Goal: Task Accomplishment & Management: Complete application form

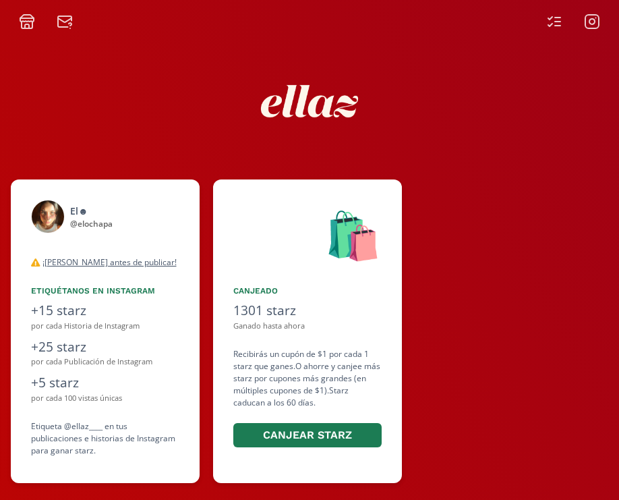
scroll to position [0, 809]
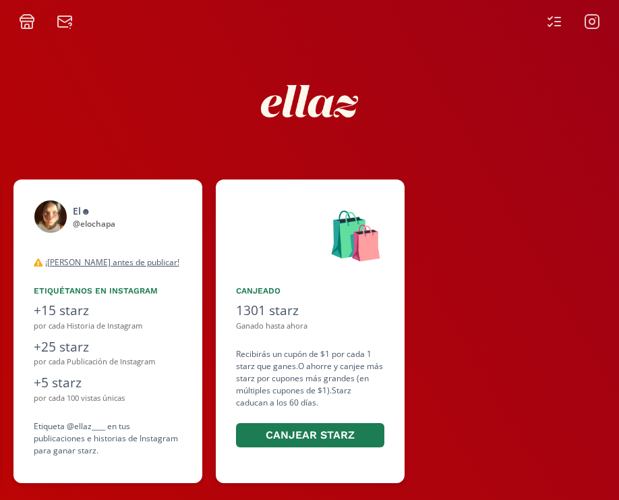
scroll to position [0, 809]
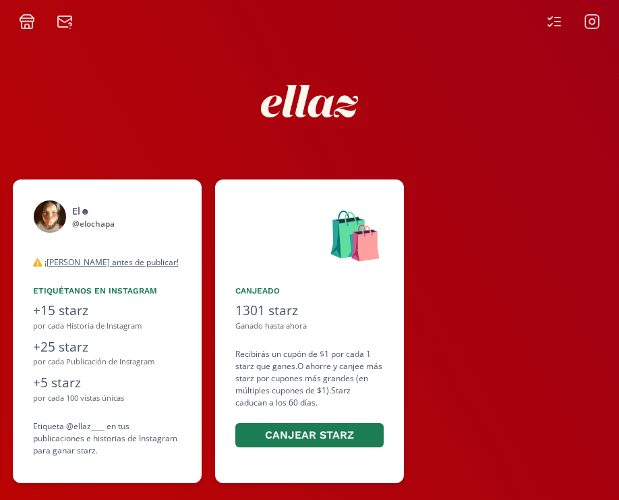
click at [554, 12] on div at bounding box center [309, 15] width 619 height 30
click at [554, 22] on icon at bounding box center [554, 21] width 16 height 16
